Goal: Transaction & Acquisition: Book appointment/travel/reservation

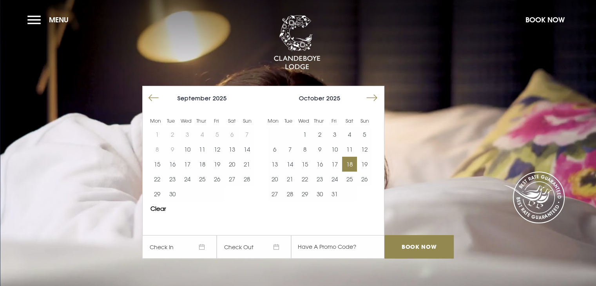
click at [349, 165] on button "18" at bounding box center [349, 164] width 15 height 15
click at [371, 162] on button "19" at bounding box center [364, 164] width 15 height 15
click at [408, 243] on input "Book Now" at bounding box center [418, 246] width 69 height 23
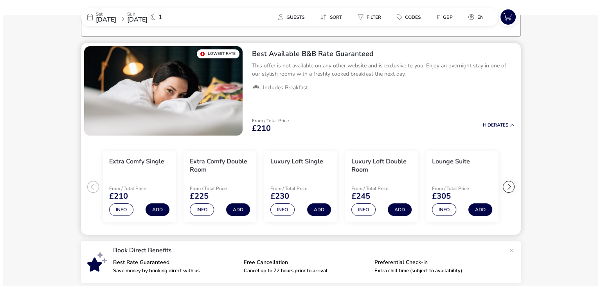
scroll to position [61, 0]
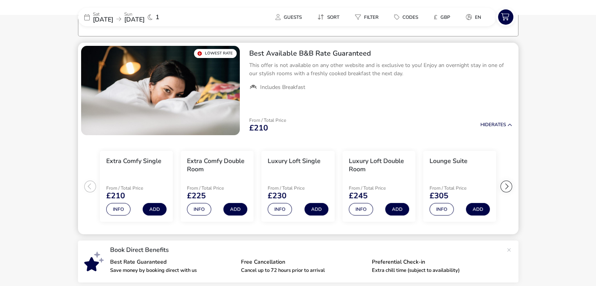
click at [506, 184] on div at bounding box center [506, 187] width 12 height 12
click at [440, 210] on button "Info" at bounding box center [441, 209] width 24 height 13
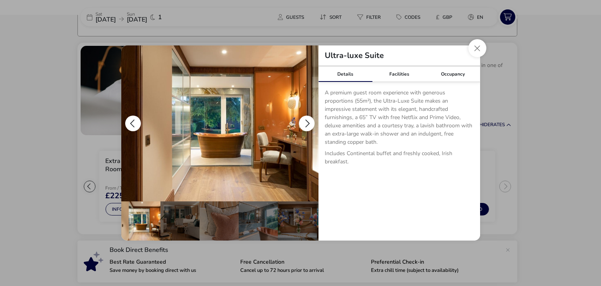
click at [304, 123] on button "details" at bounding box center [307, 124] width 16 height 16
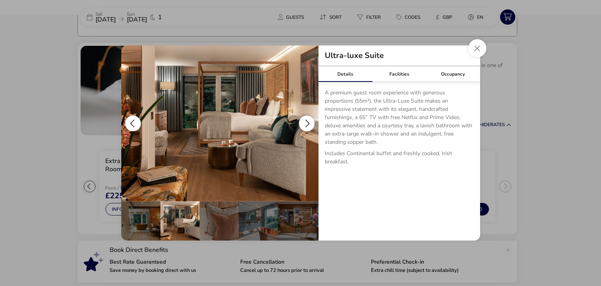
click at [304, 123] on button "details" at bounding box center [307, 124] width 16 height 16
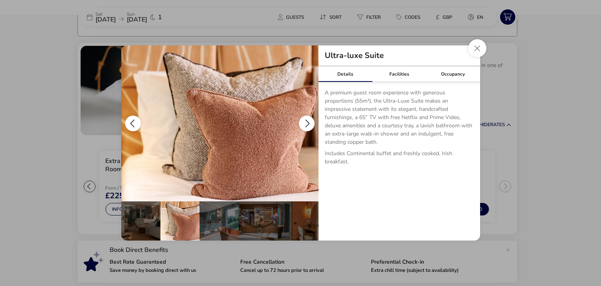
click at [304, 123] on button "details" at bounding box center [307, 124] width 16 height 16
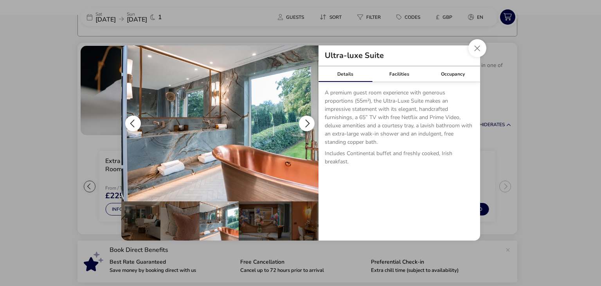
scroll to position [0, 77]
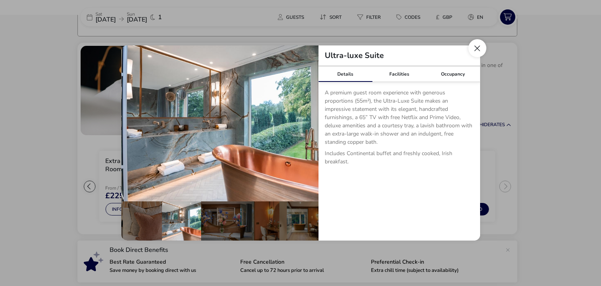
click at [472, 49] on button "Close dialog" at bounding box center [478, 48] width 18 height 18
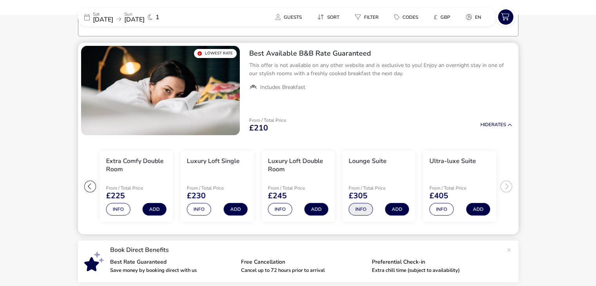
click at [356, 205] on button "Info" at bounding box center [361, 209] width 24 height 13
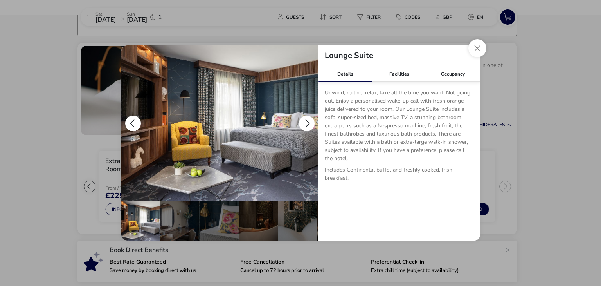
click at [307, 124] on button "details" at bounding box center [307, 124] width 16 height 16
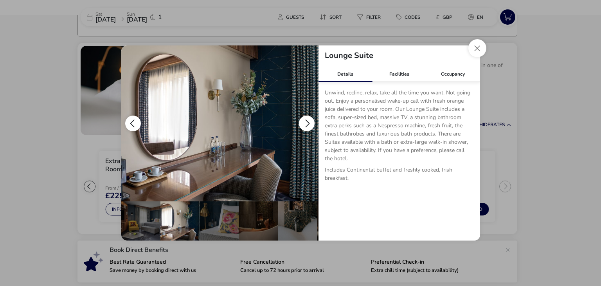
click at [307, 124] on button "details" at bounding box center [307, 124] width 16 height 16
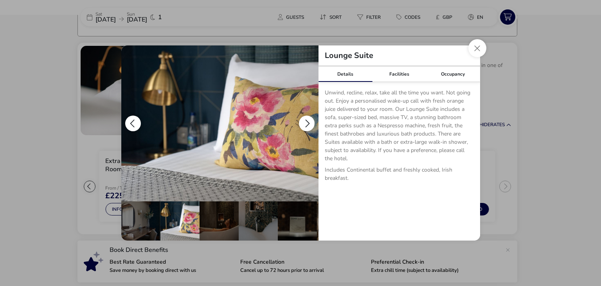
click at [307, 124] on button "details" at bounding box center [307, 124] width 16 height 16
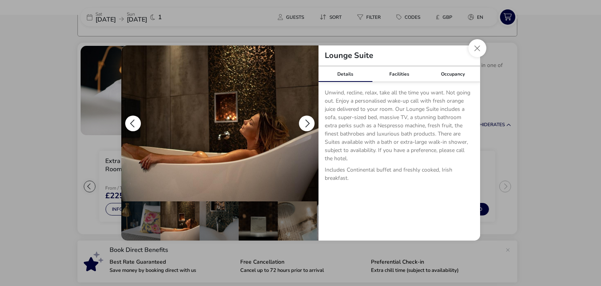
click at [307, 124] on button "details" at bounding box center [307, 124] width 16 height 16
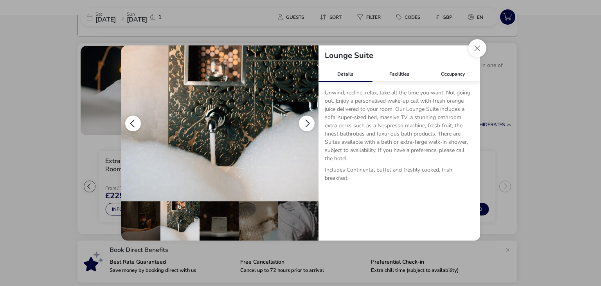
click at [307, 124] on button "details" at bounding box center [307, 124] width 16 height 16
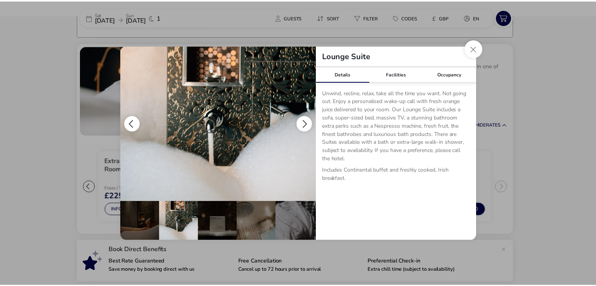
scroll to position [0, 157]
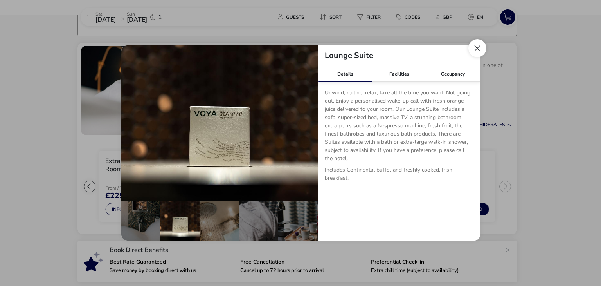
click at [479, 49] on button "Close dialog" at bounding box center [478, 48] width 18 height 18
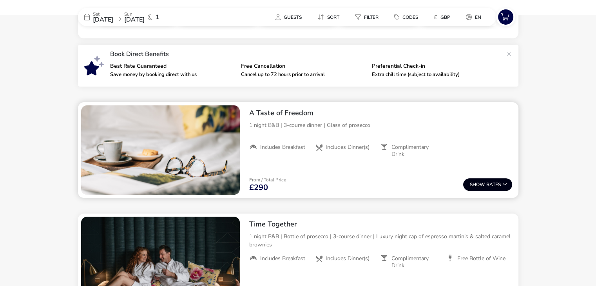
click at [482, 182] on span "Show" at bounding box center [477, 184] width 16 height 5
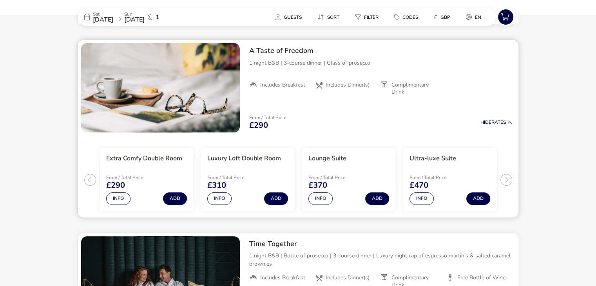
scroll to position [320, 0]
click at [502, 179] on ul "Extra Comfy Double Room From / Total Price £290 Info Add Luxury Loft Double Roo…" at bounding box center [298, 176] width 440 height 82
drag, startPoint x: 504, startPoint y: 179, endPoint x: 453, endPoint y: 187, distance: 50.7
click at [503, 179] on ul "Extra Comfy Double Room From / Total Price £290 Info Add Luxury Loft Double Roo…" at bounding box center [298, 176] width 440 height 82
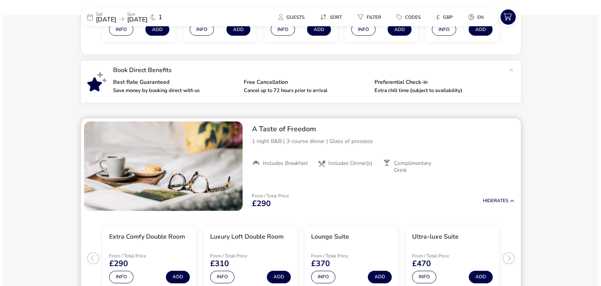
scroll to position [280, 0]
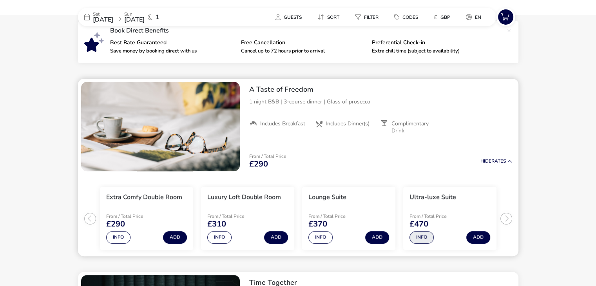
click at [420, 237] on button "Info" at bounding box center [421, 237] width 24 height 13
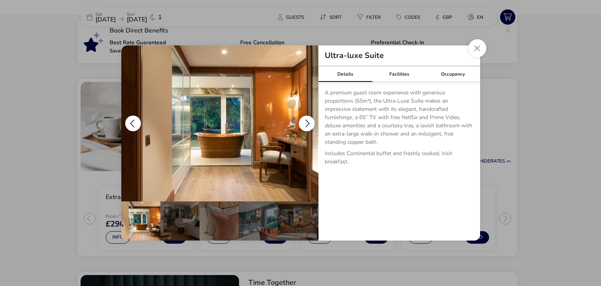
click at [307, 121] on button "details" at bounding box center [307, 124] width 16 height 16
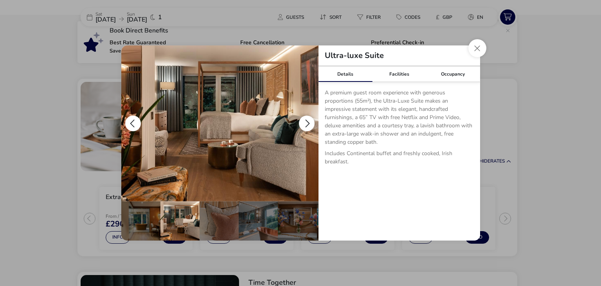
click at [307, 121] on button "details" at bounding box center [307, 124] width 16 height 16
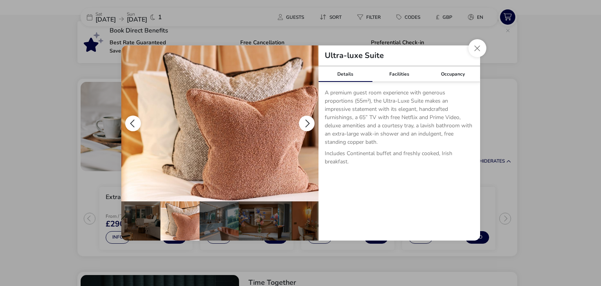
click at [307, 121] on button "details" at bounding box center [307, 124] width 16 height 16
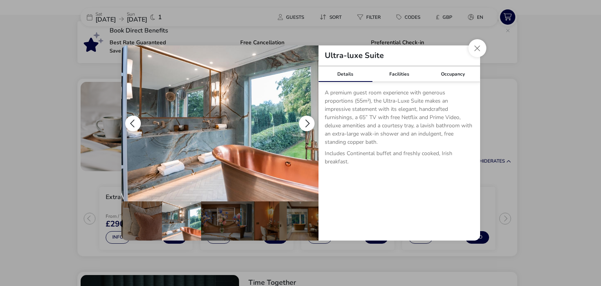
click at [307, 121] on button "details" at bounding box center [307, 124] width 16 height 16
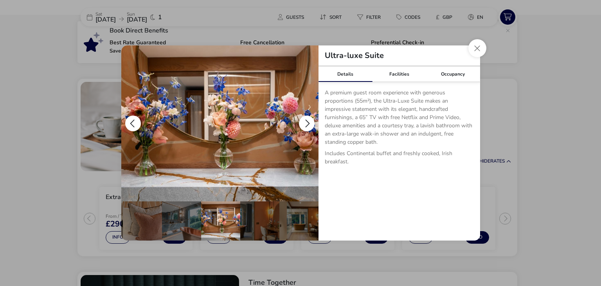
click at [307, 121] on button "details" at bounding box center [307, 124] width 16 height 16
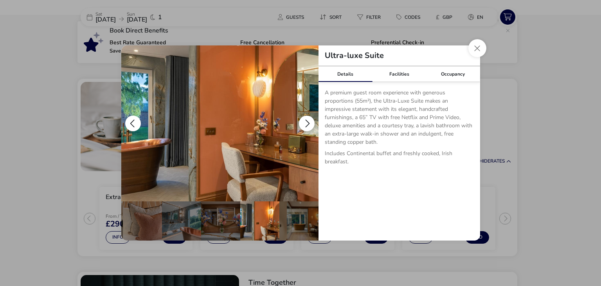
click at [307, 121] on button "details" at bounding box center [307, 124] width 16 height 16
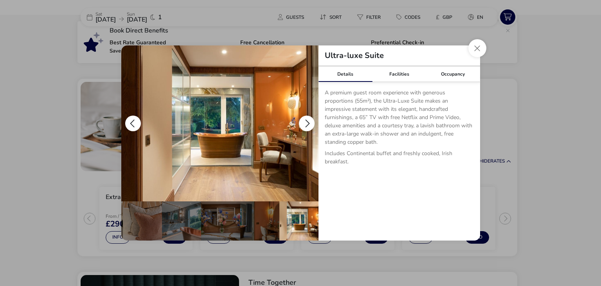
click at [307, 121] on button "details" at bounding box center [307, 124] width 16 height 16
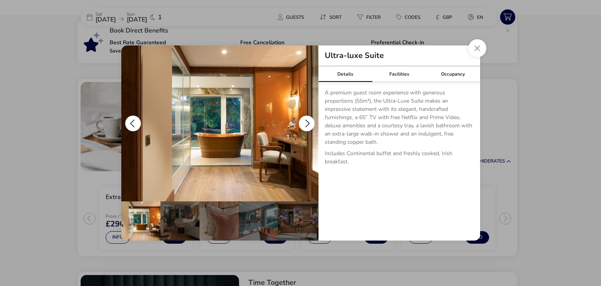
click at [307, 121] on button "details" at bounding box center [307, 124] width 16 height 16
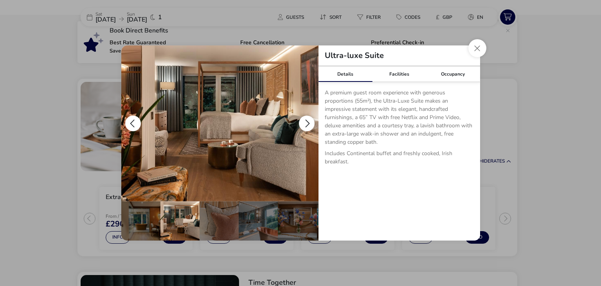
click at [307, 121] on button "details" at bounding box center [307, 124] width 16 height 16
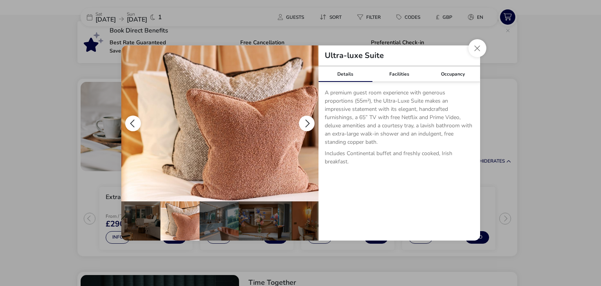
click at [307, 121] on button "details" at bounding box center [307, 124] width 16 height 16
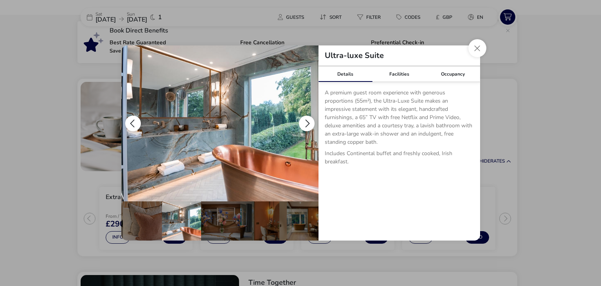
click at [307, 121] on button "details" at bounding box center [307, 124] width 16 height 16
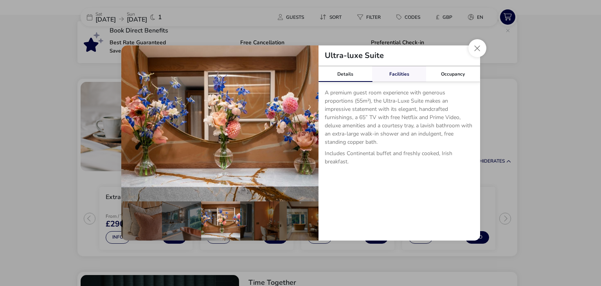
click at [399, 76] on link "Facilities" at bounding box center [399, 74] width 54 height 16
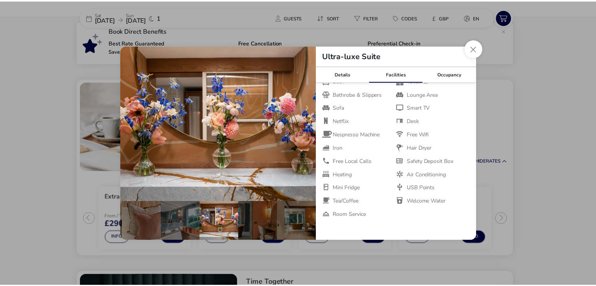
scroll to position [46, 0]
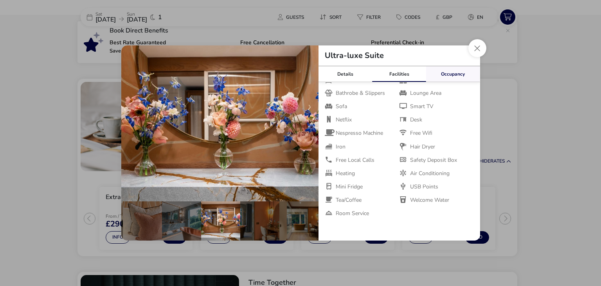
click at [445, 71] on link "Occupancy" at bounding box center [453, 74] width 54 height 16
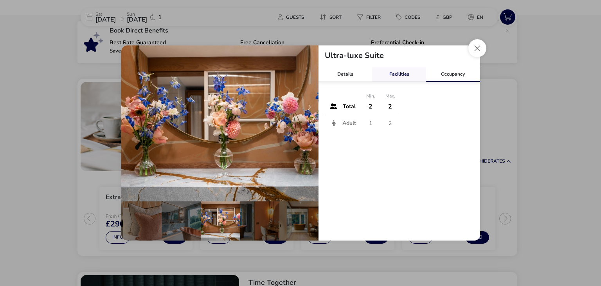
click at [413, 73] on link "Facilities" at bounding box center [399, 74] width 54 height 16
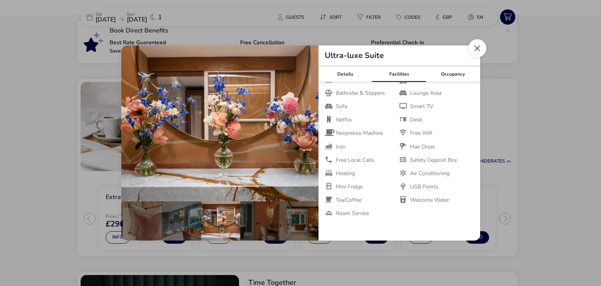
click at [475, 47] on button "Close dialog" at bounding box center [478, 48] width 18 height 18
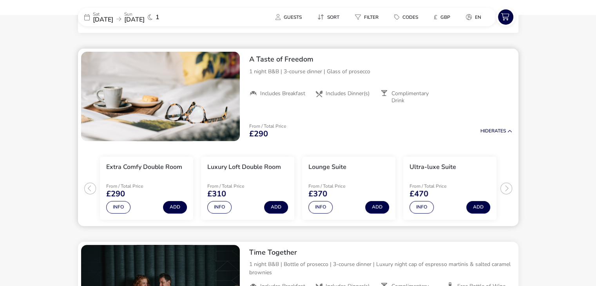
scroll to position [359, 0]
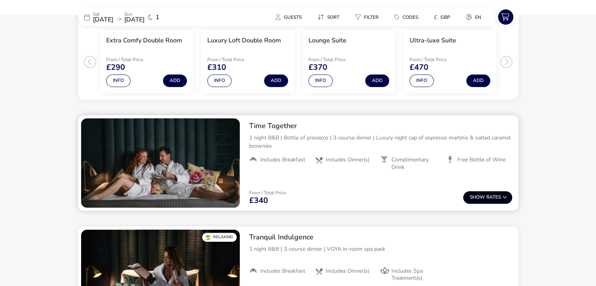
click at [491, 196] on button "Show Rates" at bounding box center [487, 197] width 49 height 13
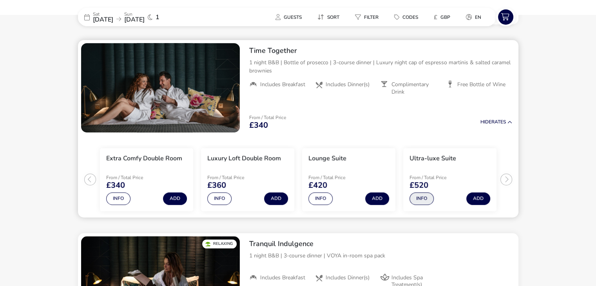
scroll to position [513, 0]
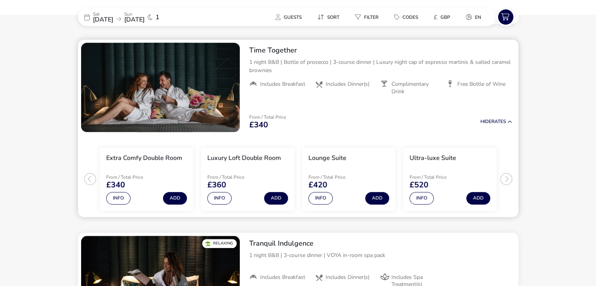
click at [509, 179] on ul "Extra Comfy Double Room From / Total Price £340 Info Add Luxury Loft Double Roo…" at bounding box center [298, 176] width 440 height 82
click at [420, 197] on button "Info" at bounding box center [421, 198] width 24 height 13
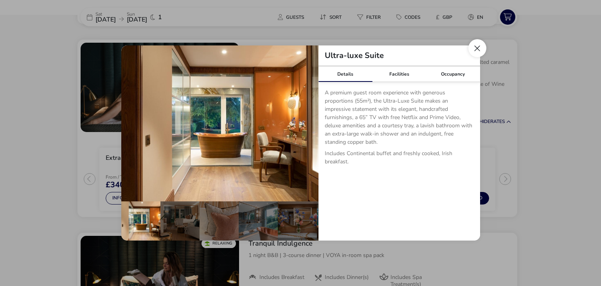
click at [475, 44] on button "Close dialog" at bounding box center [478, 48] width 18 height 18
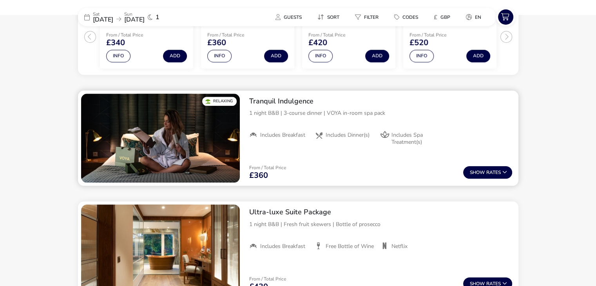
scroll to position [669, 0]
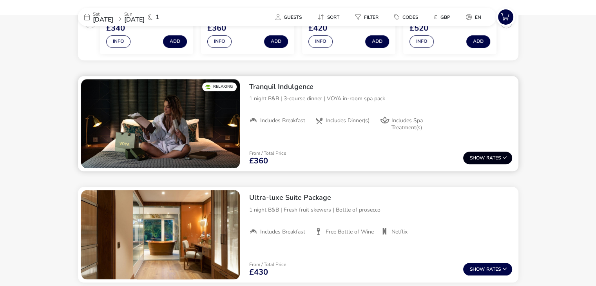
click at [475, 155] on span "Show" at bounding box center [477, 157] width 16 height 5
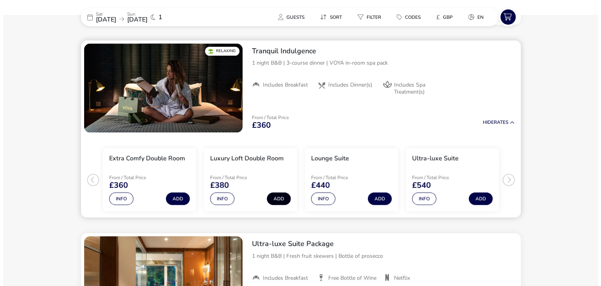
scroll to position [706, 0]
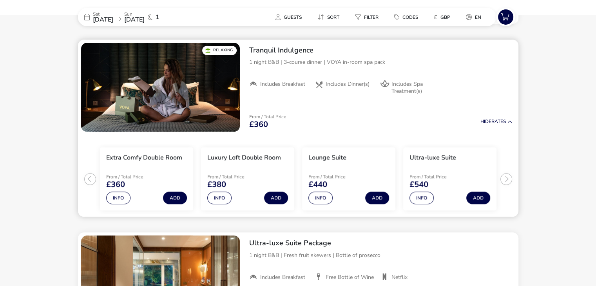
click at [504, 176] on ul "Extra Comfy Double Room From / Total Price £360 Info Add Luxury Loft Double Roo…" at bounding box center [298, 176] width 440 height 82
click at [423, 199] on button "Info" at bounding box center [421, 197] width 24 height 13
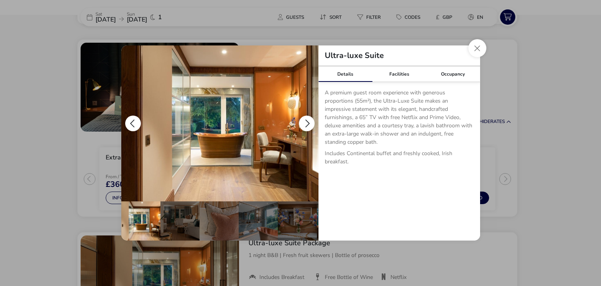
click at [301, 121] on button "details" at bounding box center [307, 124] width 16 height 16
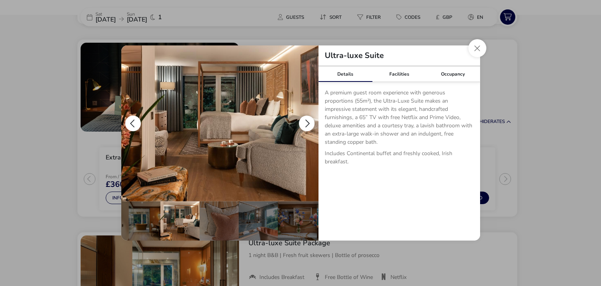
click at [305, 119] on button "details" at bounding box center [307, 124] width 16 height 16
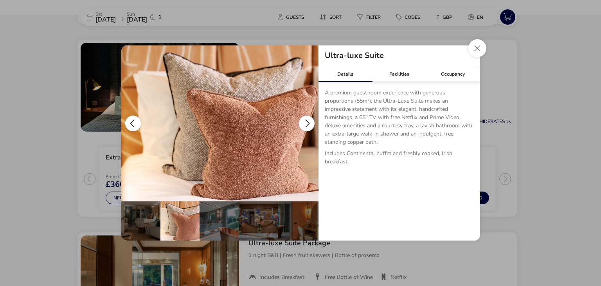
click at [305, 119] on button "details" at bounding box center [307, 124] width 16 height 16
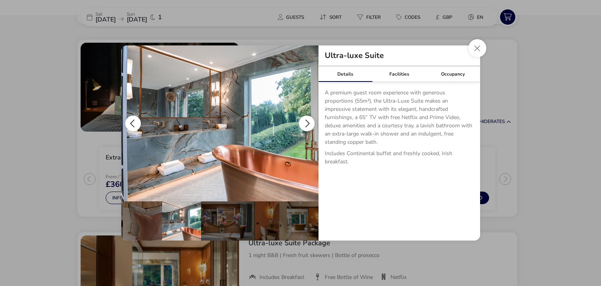
click at [305, 119] on button "details" at bounding box center [307, 124] width 16 height 16
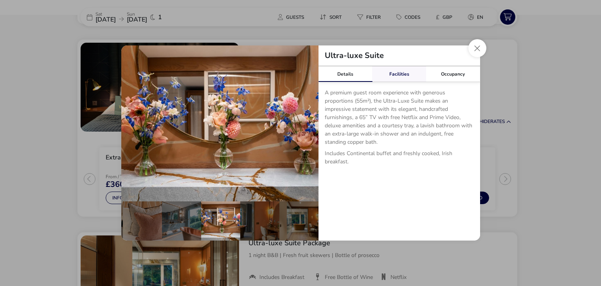
click at [404, 72] on link "Facilities" at bounding box center [399, 74] width 54 height 16
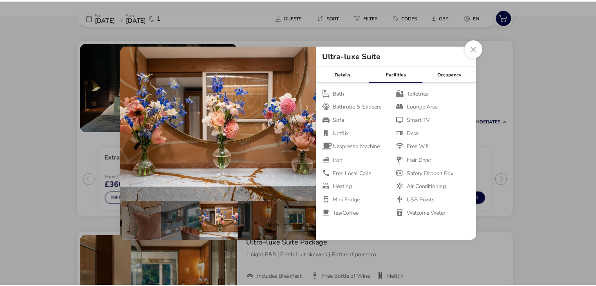
scroll to position [46, 0]
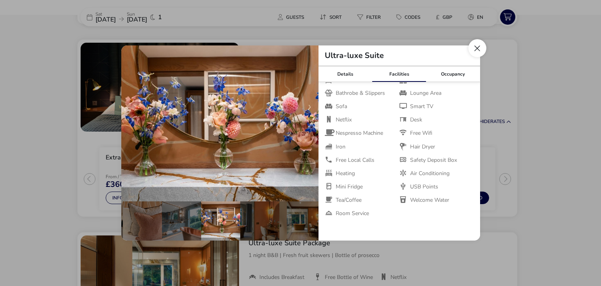
click at [476, 52] on button "Close dialog" at bounding box center [478, 48] width 18 height 18
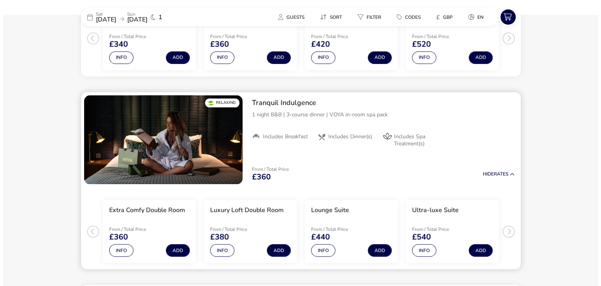
scroll to position [666, 0]
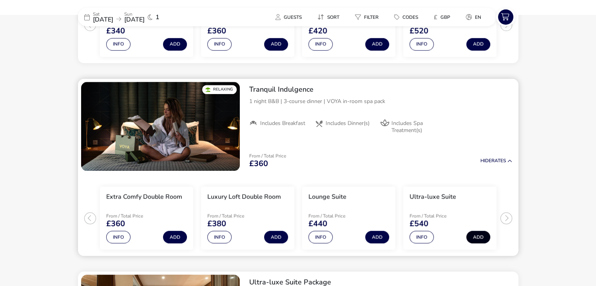
click at [480, 233] on button "Add" at bounding box center [478, 237] width 24 height 13
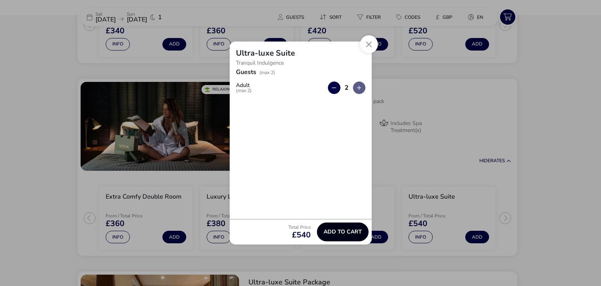
click at [345, 231] on span "Add to cart" at bounding box center [343, 232] width 38 height 6
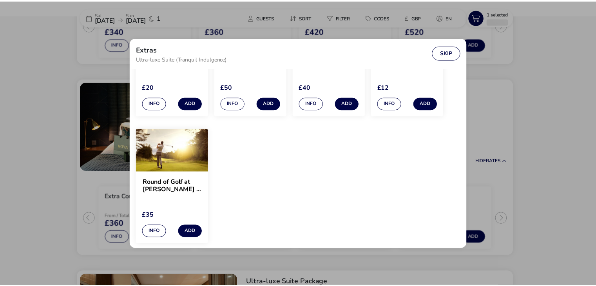
scroll to position [674, 0]
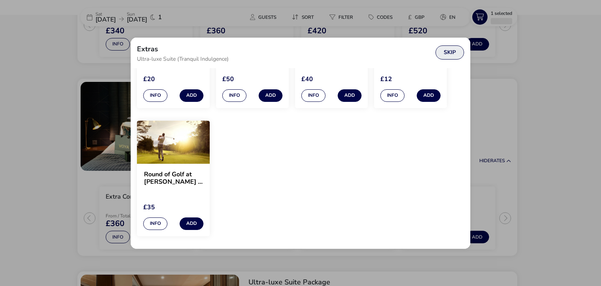
click at [456, 53] on button "Skip" at bounding box center [450, 52] width 29 height 14
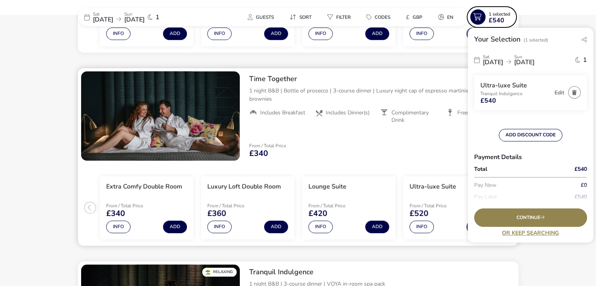
scroll to position [471, 0]
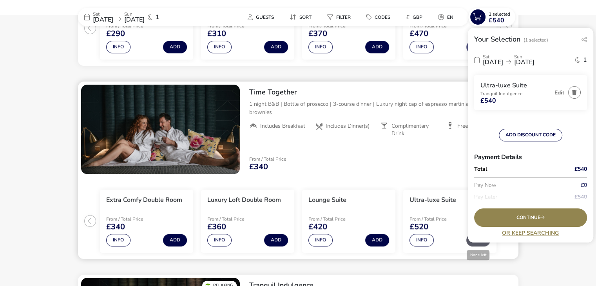
click at [472, 242] on button "Add" at bounding box center [478, 240] width 24 height 13
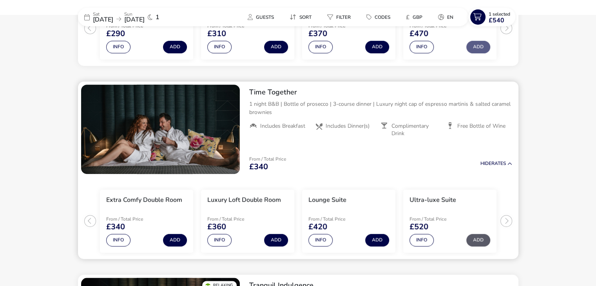
click at [474, 239] on button "Add" at bounding box center [478, 240] width 24 height 13
click at [477, 244] on button "Add" at bounding box center [478, 240] width 24 height 13
click at [507, 215] on ul "Extra Comfy Double Room From / Total Price £340 Info Add Luxury Loft Double Roo…" at bounding box center [298, 218] width 440 height 82
click at [504, 221] on ul "Extra Comfy Double Room From / Total Price £340 Info Add Luxury Loft Double Roo…" at bounding box center [298, 218] width 440 height 82
click at [447, 201] on h3 "Ultra-luxe Suite" at bounding box center [432, 200] width 47 height 8
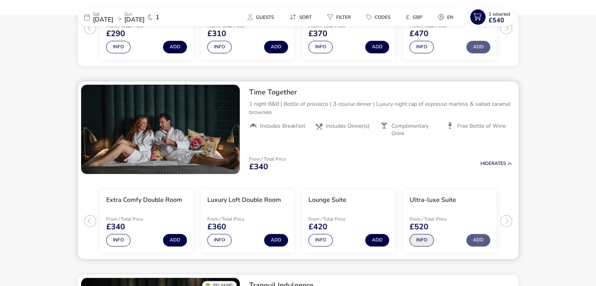
click at [421, 237] on button "Info" at bounding box center [421, 240] width 24 height 13
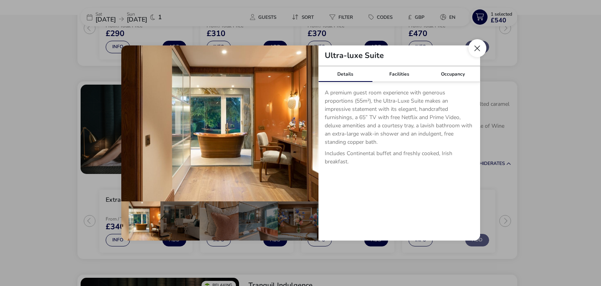
click at [479, 49] on button "Close dialog" at bounding box center [478, 48] width 18 height 18
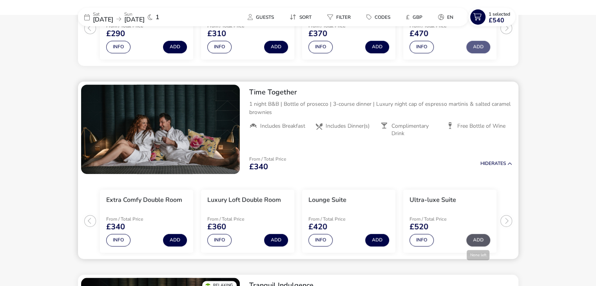
click at [476, 239] on button "Add" at bounding box center [478, 240] width 24 height 13
click at [502, 20] on span "£540" at bounding box center [496, 20] width 16 height 6
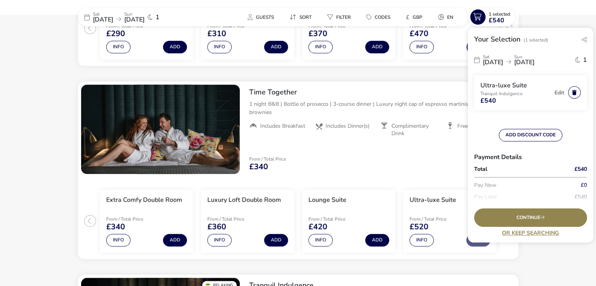
click at [573, 88] on button "button" at bounding box center [574, 92] width 13 height 13
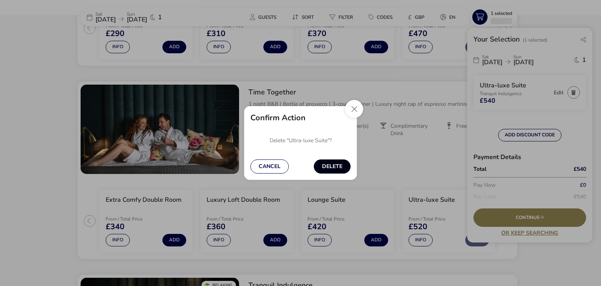
click at [340, 168] on button "Delete" at bounding box center [332, 166] width 37 height 14
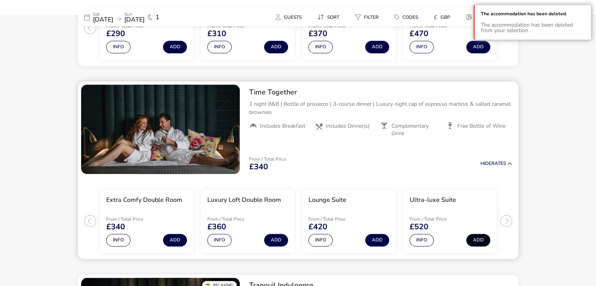
click at [481, 241] on button "Add" at bounding box center [478, 240] width 24 height 13
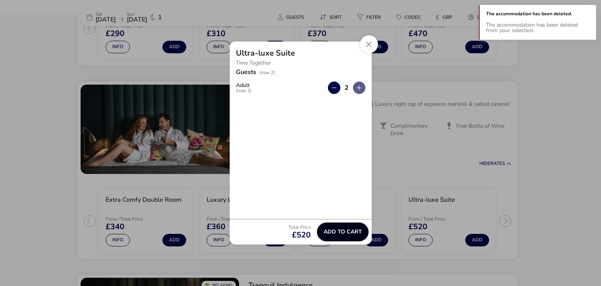
click at [344, 236] on button "Add to cart" at bounding box center [343, 231] width 52 height 19
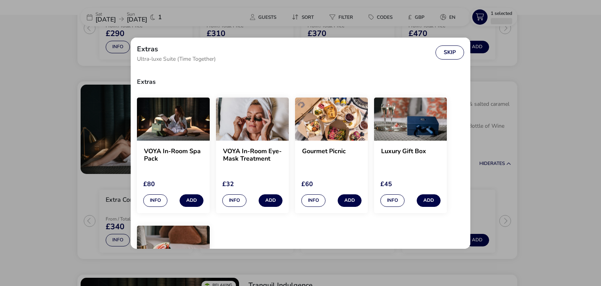
click at [528, 154] on div "Extras Ultra-luxe Suite (Time Together) Skip Extras VOYA In-Room Spa Pack £80 I…" at bounding box center [300, 143] width 601 height 286
click at [448, 48] on button "Skip" at bounding box center [450, 52] width 29 height 14
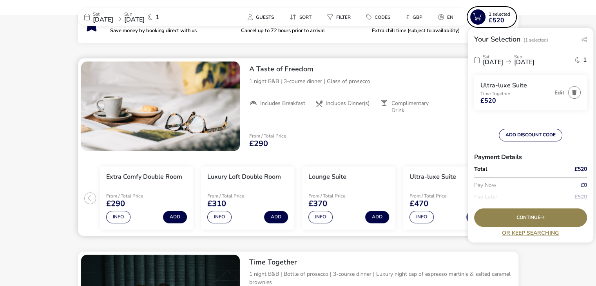
scroll to position [275, 0]
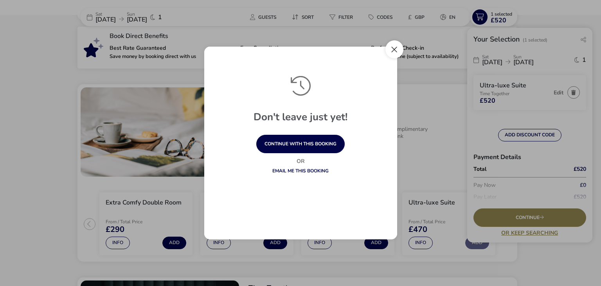
click at [394, 49] on button "Close" at bounding box center [395, 49] width 18 height 18
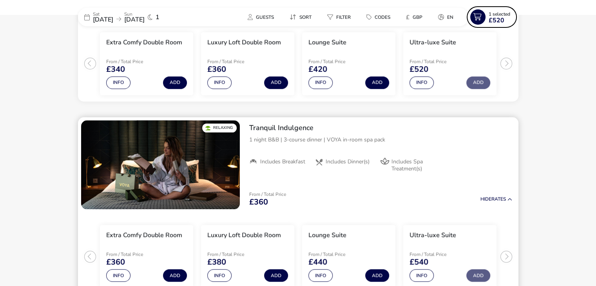
scroll to position [706, 0]
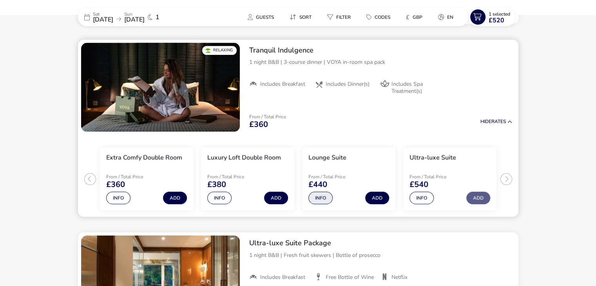
click at [323, 196] on button "Info" at bounding box center [320, 197] width 24 height 13
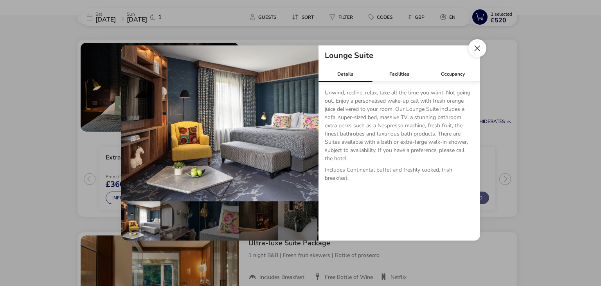
click at [476, 50] on button "Close dialog" at bounding box center [478, 48] width 18 height 18
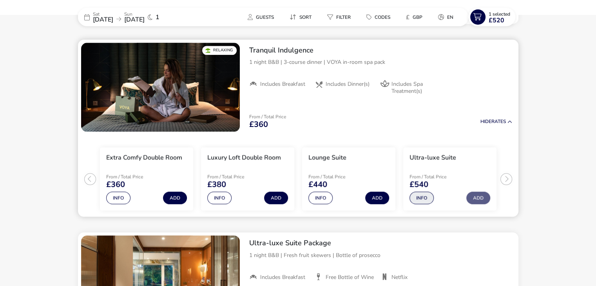
click at [418, 199] on button "Info" at bounding box center [421, 197] width 24 height 13
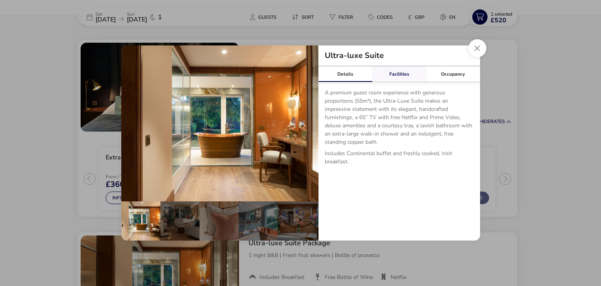
click at [395, 72] on link "Facilities" at bounding box center [399, 74] width 54 height 16
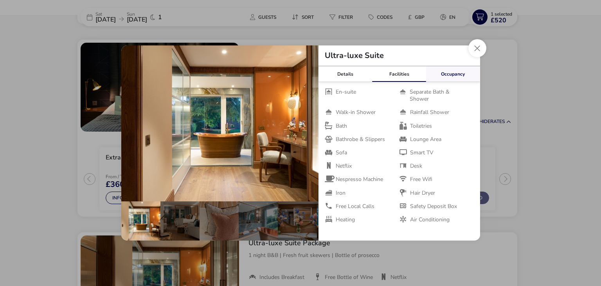
click at [450, 69] on link "Occupancy" at bounding box center [453, 74] width 54 height 16
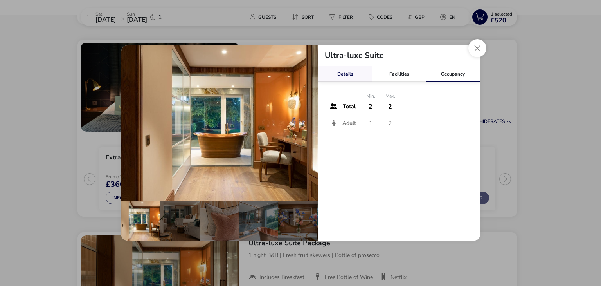
click at [345, 69] on link "Details" at bounding box center [346, 74] width 54 height 16
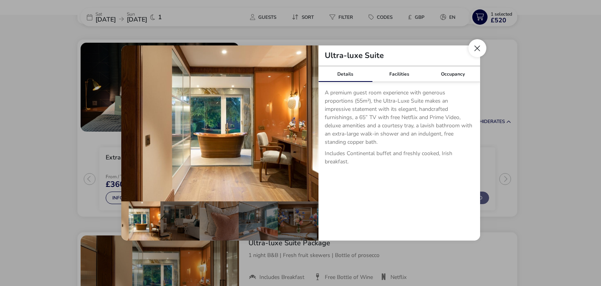
click at [473, 50] on button "Close dialog" at bounding box center [478, 48] width 18 height 18
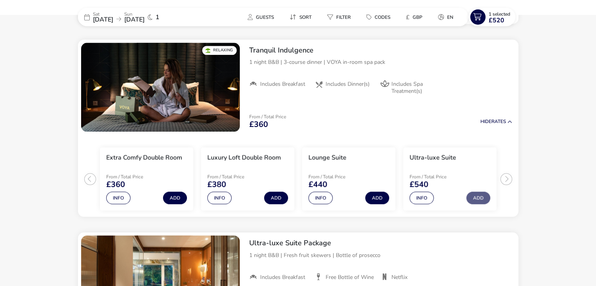
click at [113, 14] on p "Sat" at bounding box center [103, 14] width 20 height 5
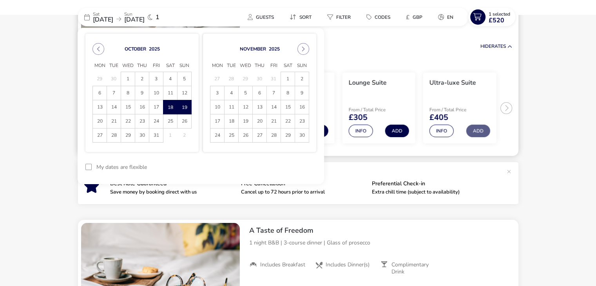
scroll to position [0, 0]
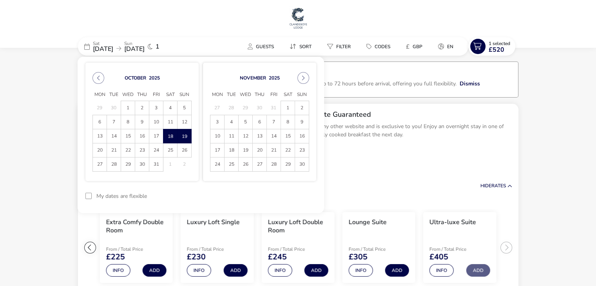
click at [299, 23] on img at bounding box center [298, 17] width 20 height 23
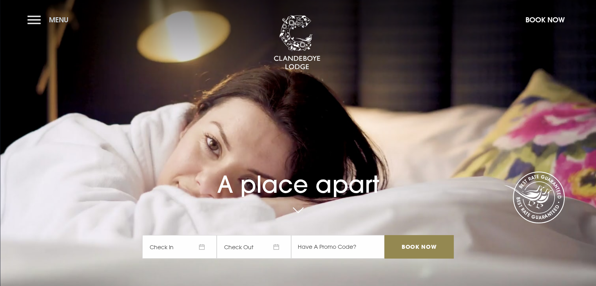
click at [46, 19] on button "Menu" at bounding box center [49, 19] width 45 height 17
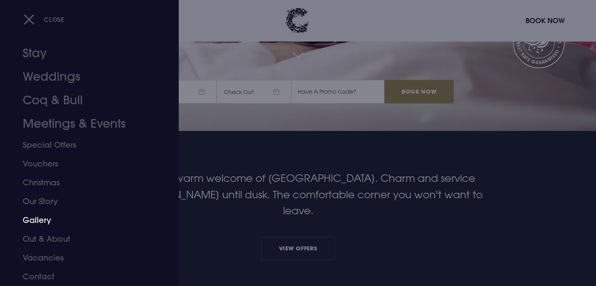
scroll to position [157, 0]
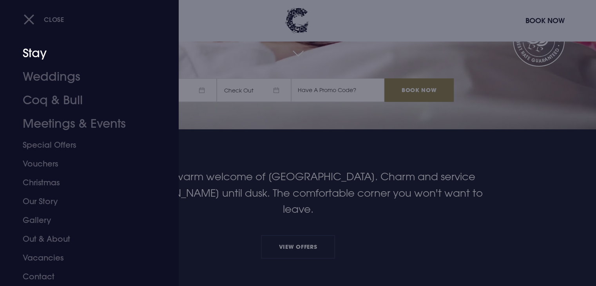
click at [41, 52] on link "Stay" at bounding box center [85, 53] width 124 height 23
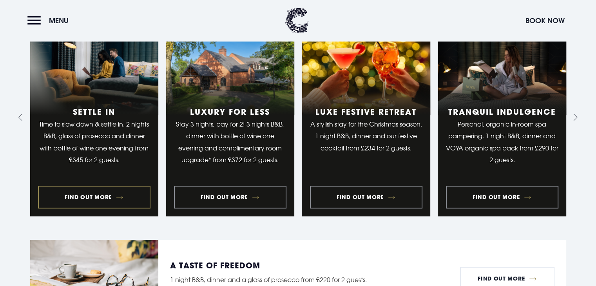
scroll to position [744, 0]
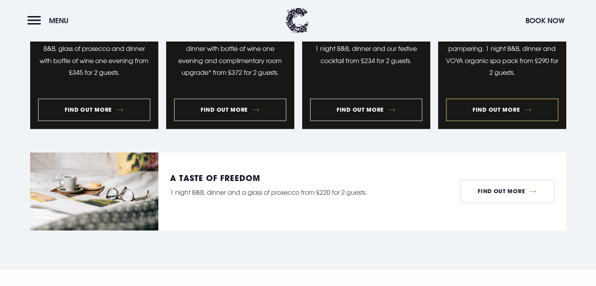
click at [518, 105] on link "4 of 9" at bounding box center [502, 30] width 128 height 198
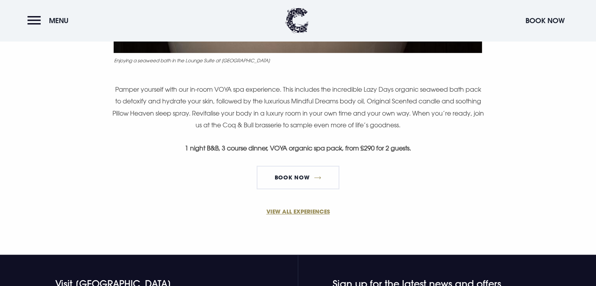
scroll to position [470, 0]
